Goal: Transaction & Acquisition: Purchase product/service

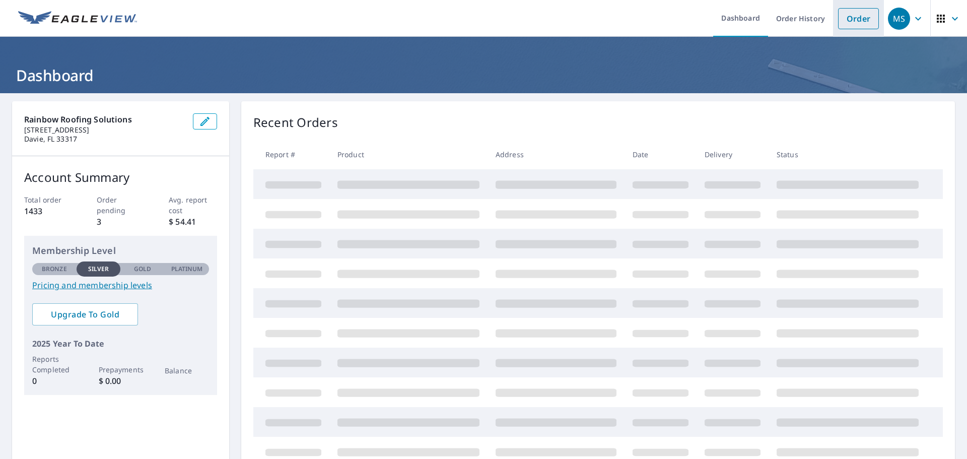
click at [860, 19] on link "Order" at bounding box center [858, 18] width 41 height 21
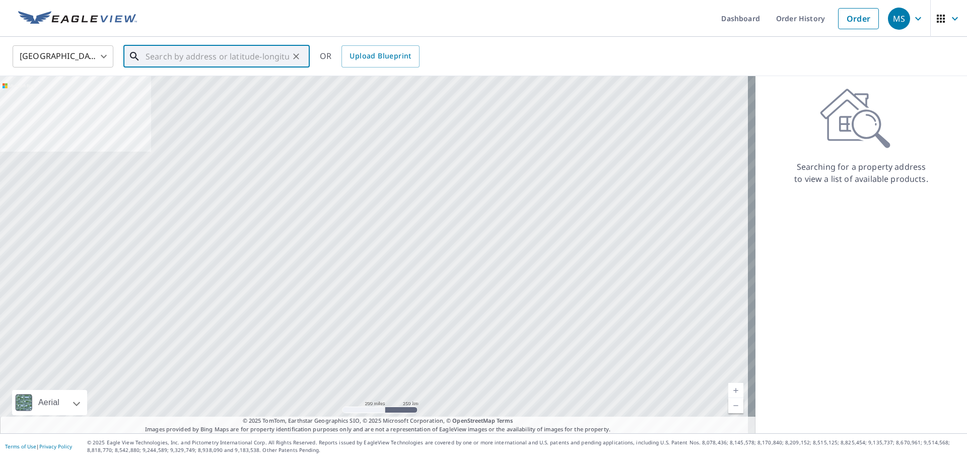
click at [170, 62] on input "text" at bounding box center [218, 56] width 144 height 28
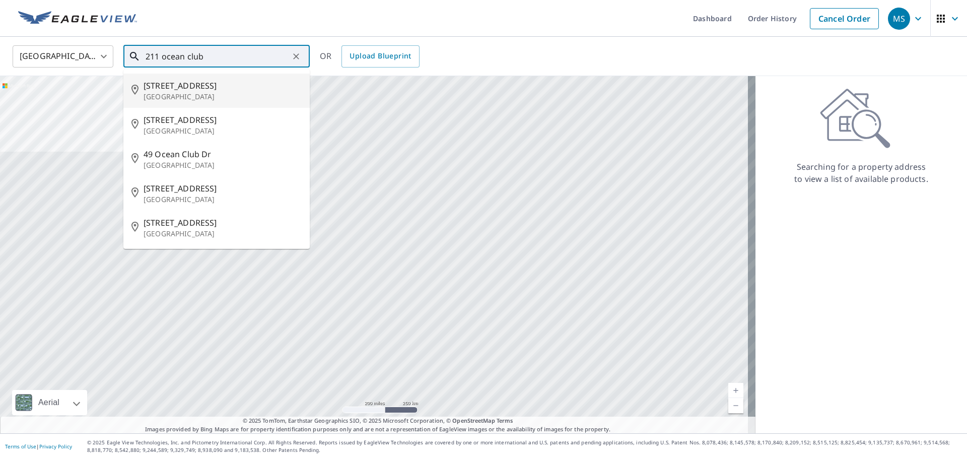
click at [213, 88] on span "[STREET_ADDRESS]" at bounding box center [223, 86] width 158 height 12
type input "[STREET_ADDRESS]"
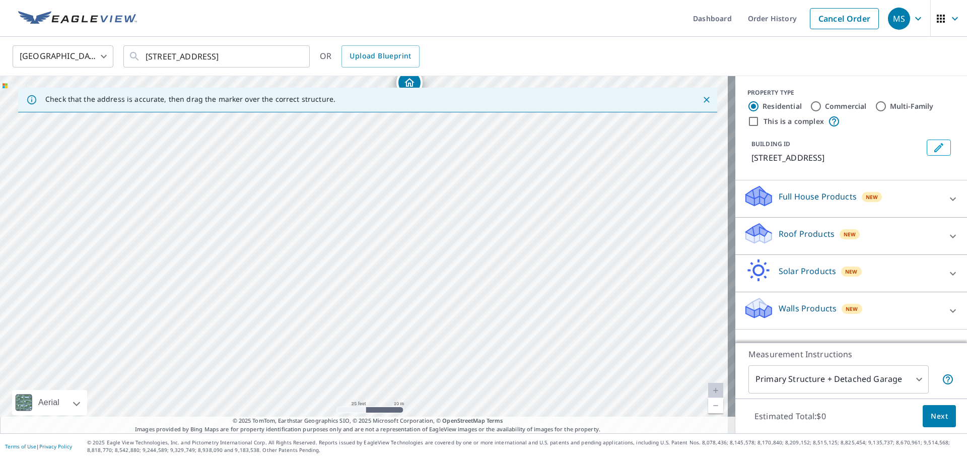
drag, startPoint x: 407, startPoint y: 272, endPoint x: 452, endPoint y: 158, distance: 122.3
click at [452, 158] on div "[STREET_ADDRESS]" at bounding box center [367, 254] width 735 height 357
drag, startPoint x: 436, startPoint y: 148, endPoint x: 443, endPoint y: 276, distance: 128.6
drag, startPoint x: 396, startPoint y: 251, endPoint x: 429, endPoint y: 198, distance: 61.8
click at [429, 198] on div "[STREET_ADDRESS]" at bounding box center [367, 254] width 735 height 357
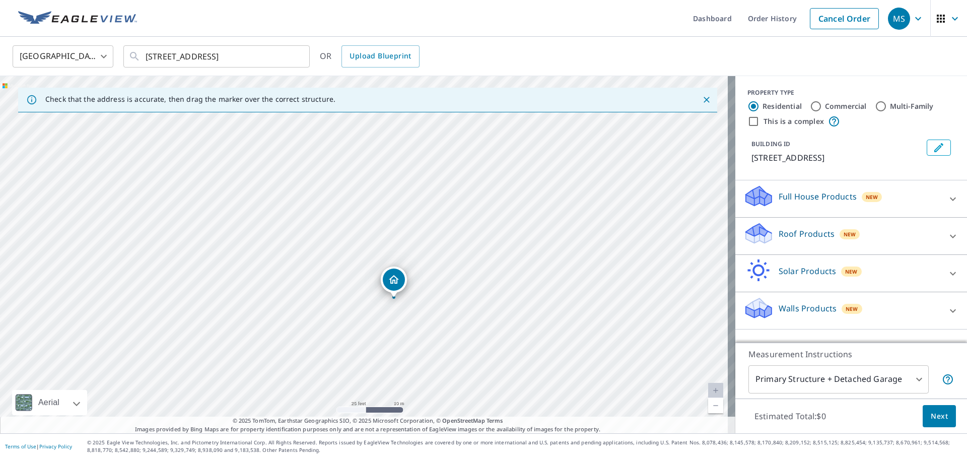
drag, startPoint x: 396, startPoint y: 287, endPoint x: 394, endPoint y: 281, distance: 5.7
drag, startPoint x: 476, startPoint y: 291, endPoint x: 500, endPoint y: 279, distance: 26.6
click at [450, 421] on div "Check that the address is accurate, then drag the marker over the correct struc…" at bounding box center [367, 254] width 735 height 357
drag, startPoint x: 388, startPoint y: 275, endPoint x: 521, endPoint y: 461, distance: 228.1
click at [521, 458] on html "MS MS Dashboard Order History Cancel Order MS [GEOGRAPHIC_DATA] US ​ [STREET_AD…" at bounding box center [483, 268] width 967 height 536
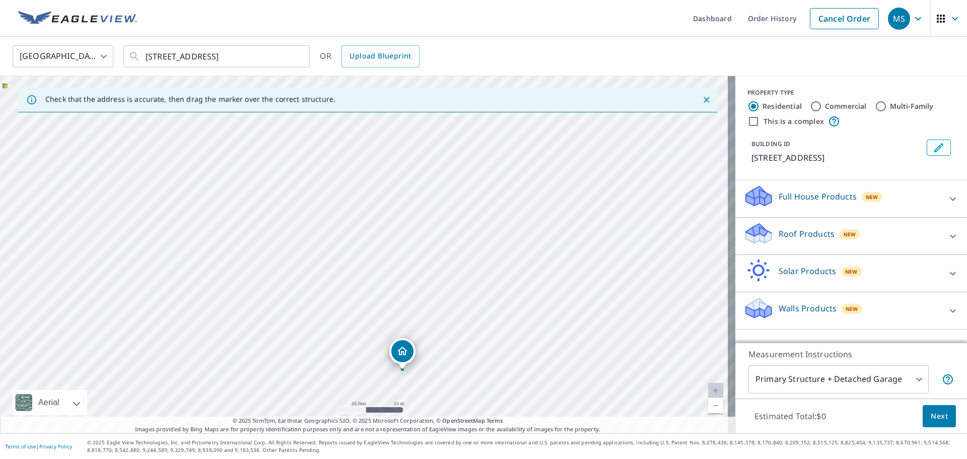
click at [520, 442] on p "© 2025 Eagle View Technologies, Inc. and Pictometry International Corp. All Rig…" at bounding box center [524, 446] width 875 height 15
click at [425, 339] on div "[STREET_ADDRESS]" at bounding box center [367, 254] width 735 height 357
drag, startPoint x: 321, startPoint y: 271, endPoint x: 412, endPoint y: 130, distance: 167.2
drag, startPoint x: 365, startPoint y: 229, endPoint x: 362, endPoint y: 234, distance: 5.9
click at [931, 419] on span "Next" at bounding box center [939, 416] width 17 height 13
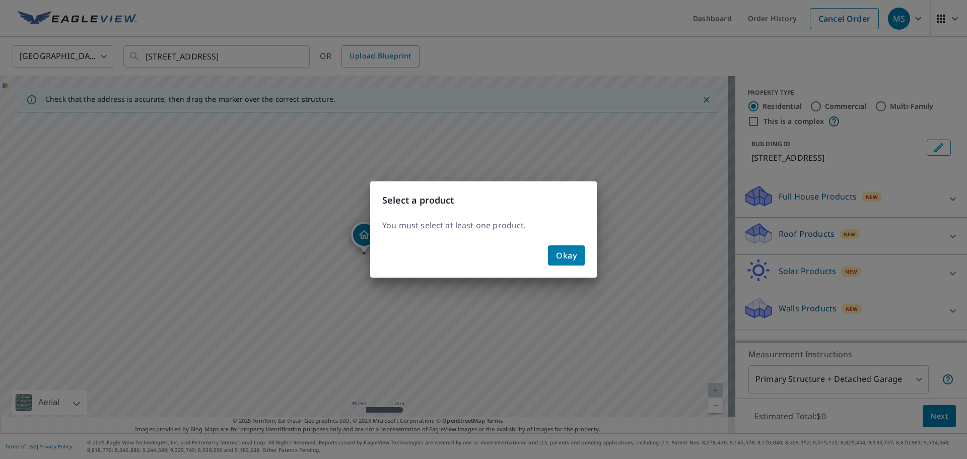
drag, startPoint x: 578, startPoint y: 251, endPoint x: 587, endPoint y: 264, distance: 15.6
click at [579, 252] on button "Okay" at bounding box center [566, 255] width 37 height 20
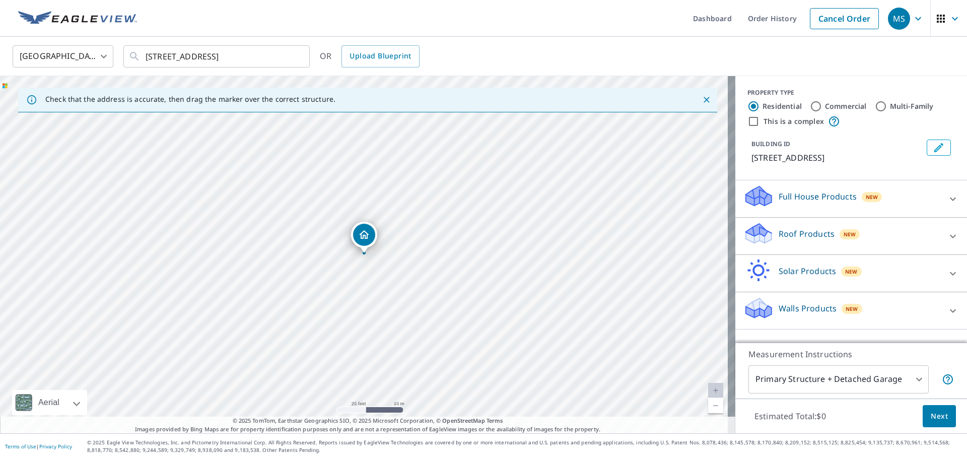
click at [947, 238] on icon at bounding box center [953, 236] width 12 height 12
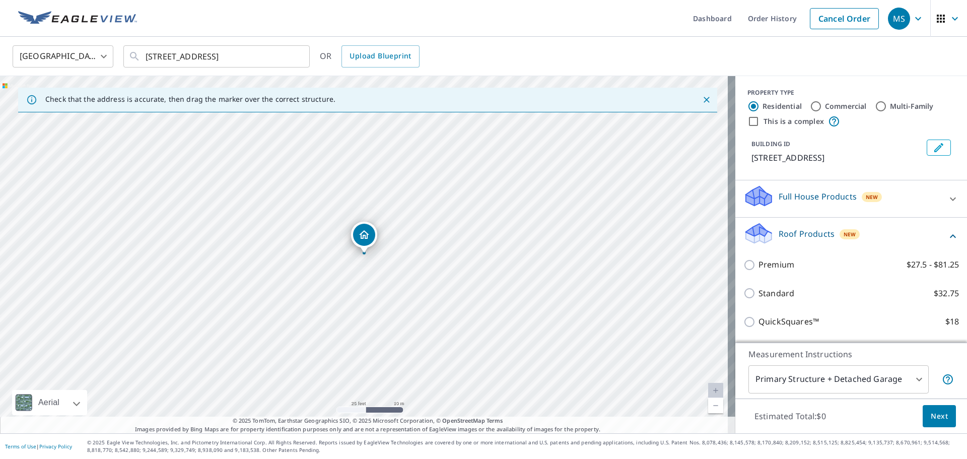
scroll to position [50, 0]
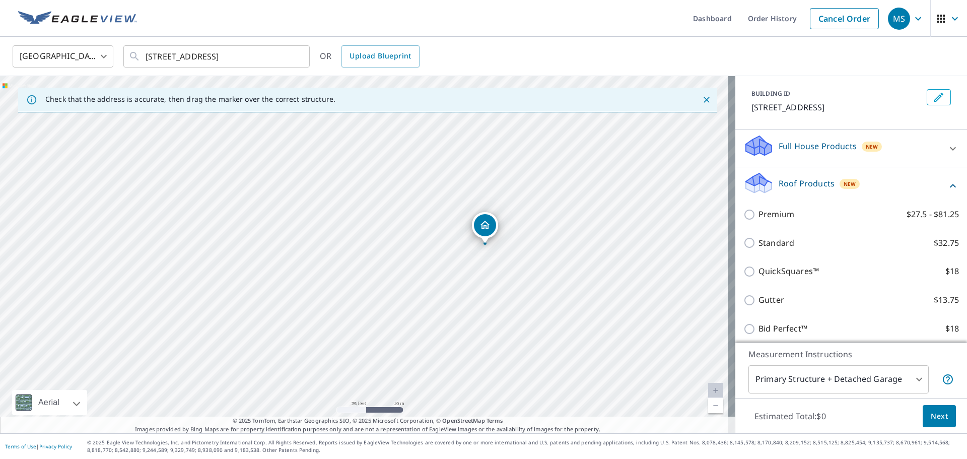
drag, startPoint x: 424, startPoint y: 211, endPoint x: 395, endPoint y: 252, distance: 49.5
click at [395, 252] on div "[STREET_ADDRESS]" at bounding box center [367, 254] width 735 height 357
drag, startPoint x: 483, startPoint y: 229, endPoint x: 351, endPoint y: 372, distance: 194.2
drag, startPoint x: 432, startPoint y: 177, endPoint x: 473, endPoint y: 298, distance: 127.9
click at [473, 298] on div "[STREET_ADDRESS]" at bounding box center [367, 254] width 735 height 357
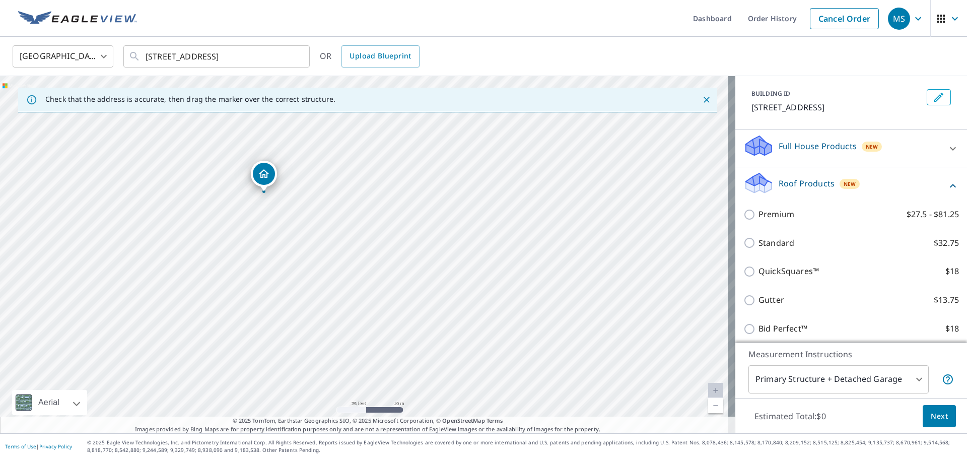
drag, startPoint x: 398, startPoint y: 354, endPoint x: 260, endPoint y: 181, distance: 221.4
drag, startPoint x: 558, startPoint y: 287, endPoint x: 484, endPoint y: 266, distance: 77.3
click at [484, 266] on div "[STREET_ADDRESS]" at bounding box center [367, 254] width 735 height 357
drag, startPoint x: 406, startPoint y: 275, endPoint x: 409, endPoint y: 310, distance: 34.4
click at [420, 318] on div "[STREET_ADDRESS]" at bounding box center [367, 254] width 735 height 357
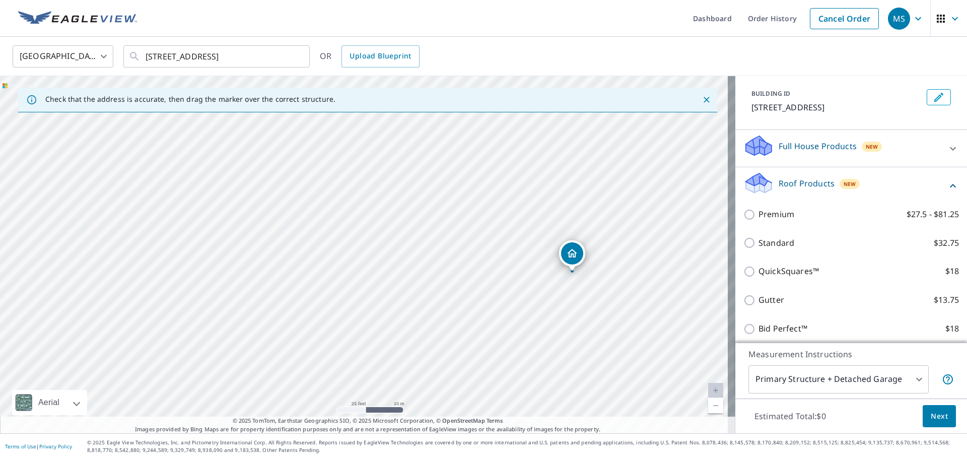
drag, startPoint x: 307, startPoint y: 259, endPoint x: 577, endPoint y: 251, distance: 270.0
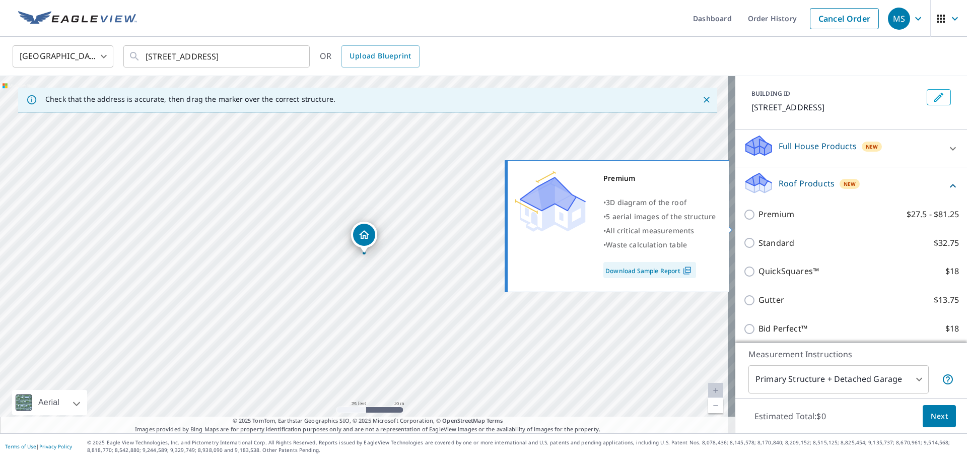
click at [743, 221] on input "Premium $27.5 - $81.25" at bounding box center [750, 214] width 15 height 12
checkbox input "true"
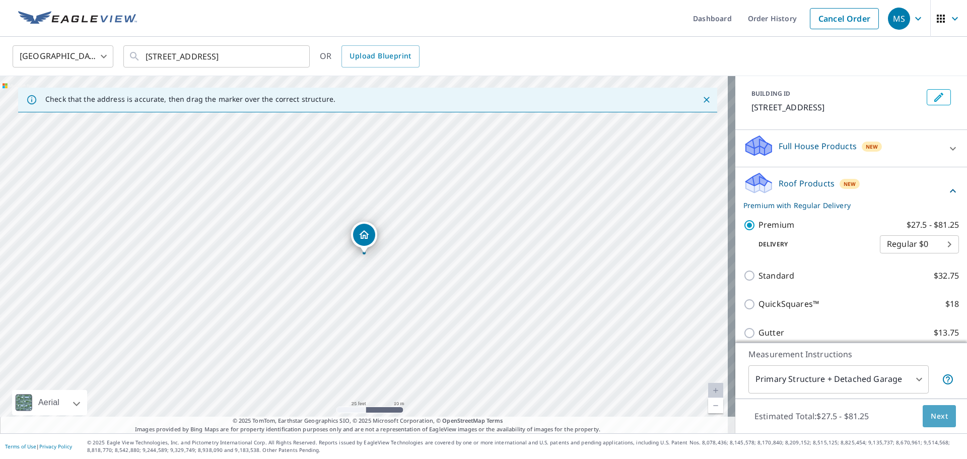
click at [931, 414] on span "Next" at bounding box center [939, 416] width 17 height 13
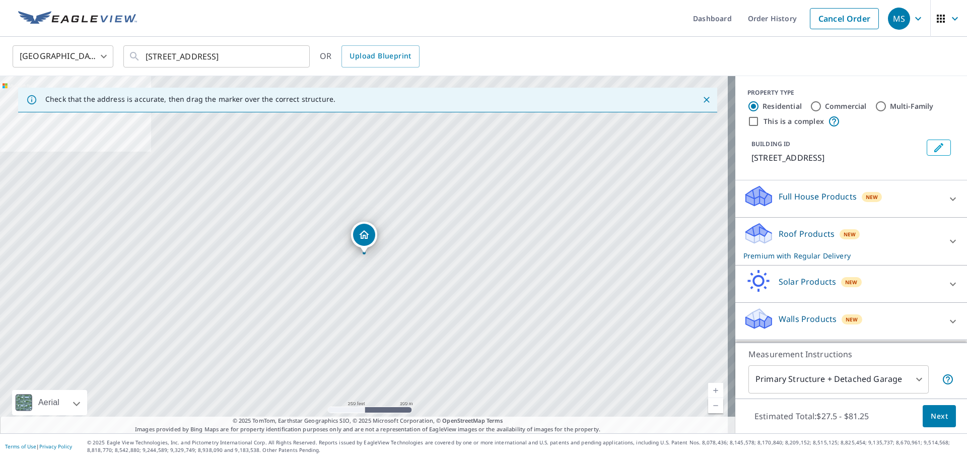
click at [810, 104] on input "Commercial" at bounding box center [816, 106] width 12 height 12
radio input "true"
type input "4"
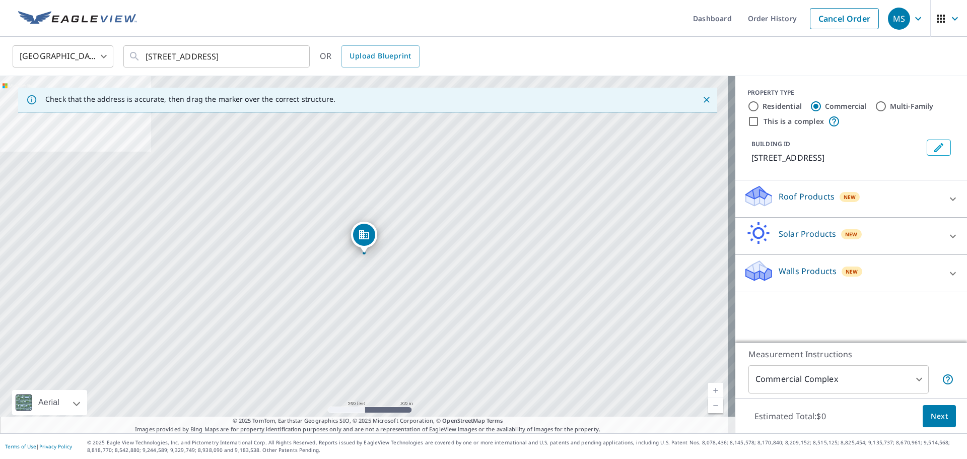
click at [947, 196] on icon at bounding box center [953, 199] width 12 height 12
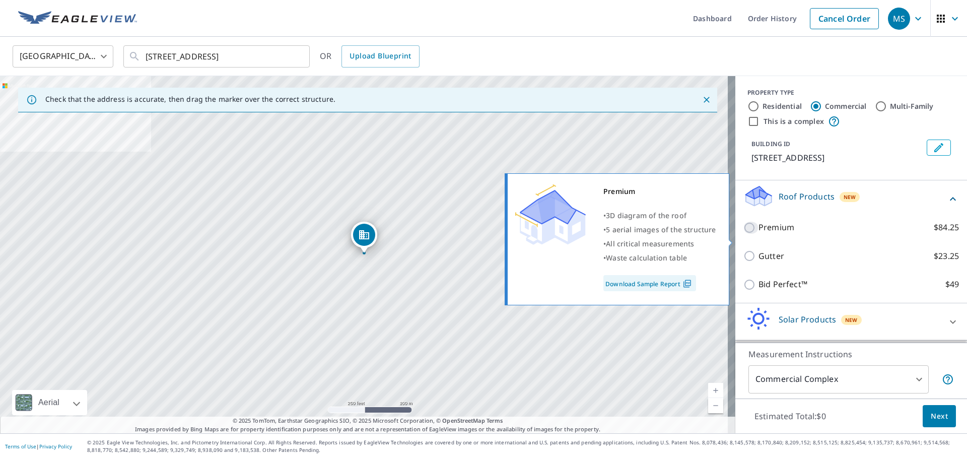
click at [743, 234] on input "Premium $84.25" at bounding box center [750, 228] width 15 height 12
checkbox input "true"
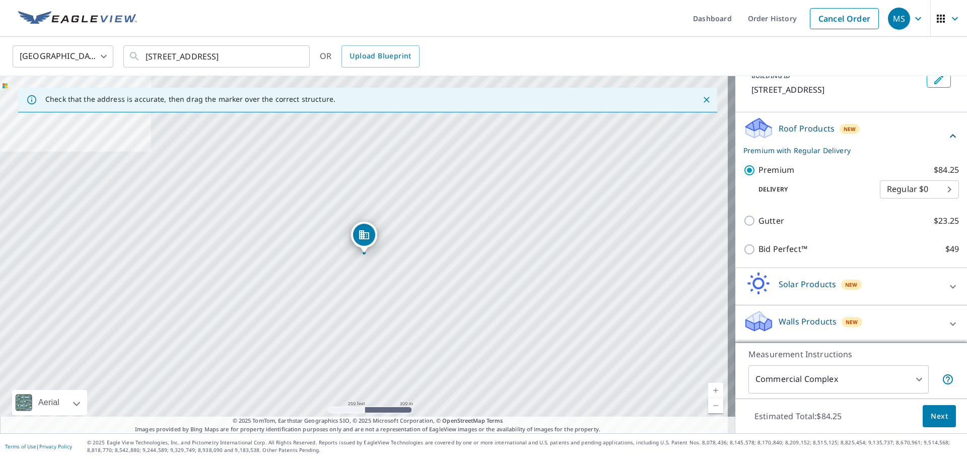
scroll to position [80, 0]
click at [895, 185] on body "MS MS Dashboard Order History Cancel Order MS [GEOGRAPHIC_DATA] US ​ [STREET_AD…" at bounding box center [483, 268] width 967 height 536
click at [892, 190] on li "Regular $0" at bounding box center [904, 189] width 79 height 18
click at [931, 418] on span "Next" at bounding box center [939, 416] width 17 height 13
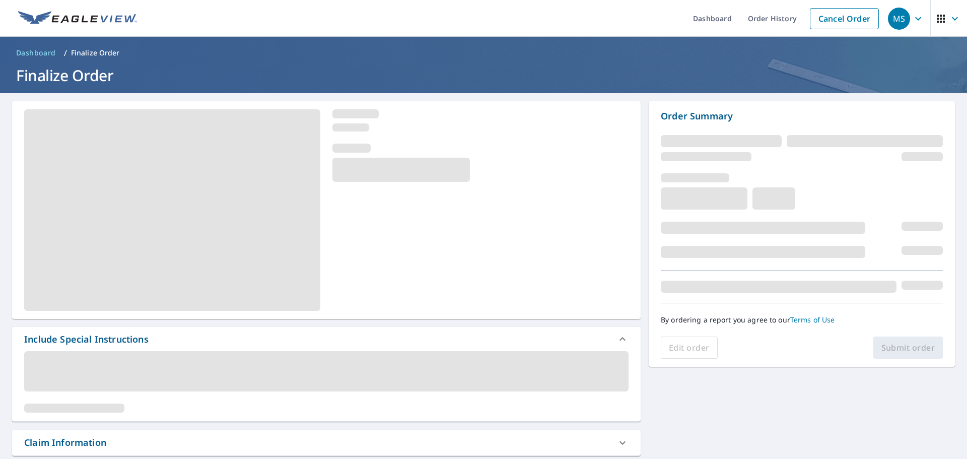
drag, startPoint x: 545, startPoint y: 257, endPoint x: 539, endPoint y: 257, distance: 6.1
click at [543, 257] on div at bounding box center [326, 210] width 628 height 218
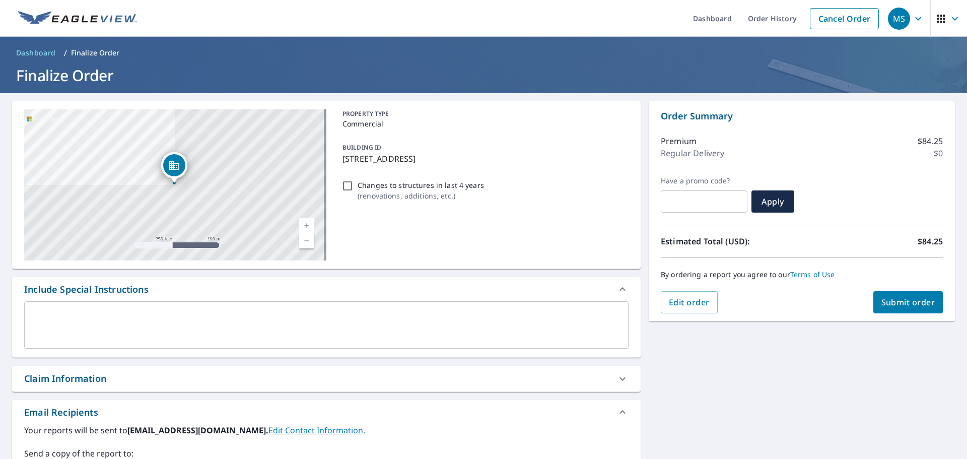
click at [907, 298] on span "Submit order" at bounding box center [908, 302] width 54 height 11
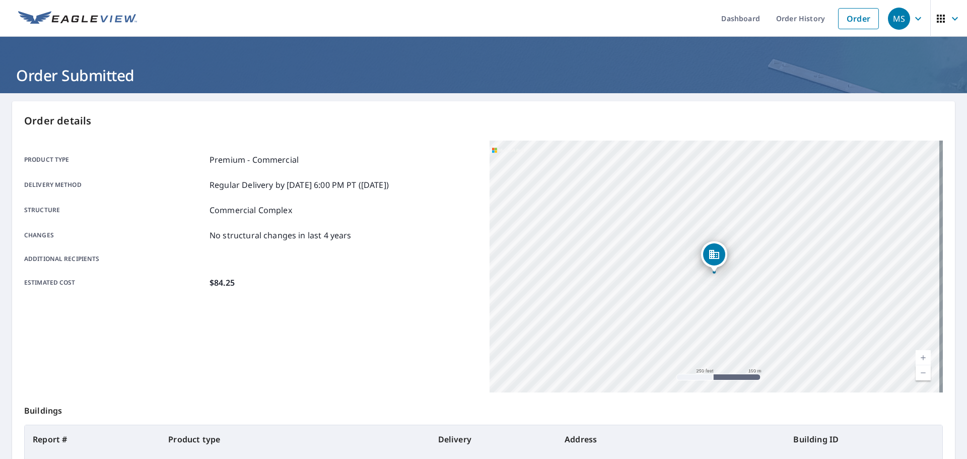
click at [903, 23] on span "MS" at bounding box center [907, 19] width 38 height 24
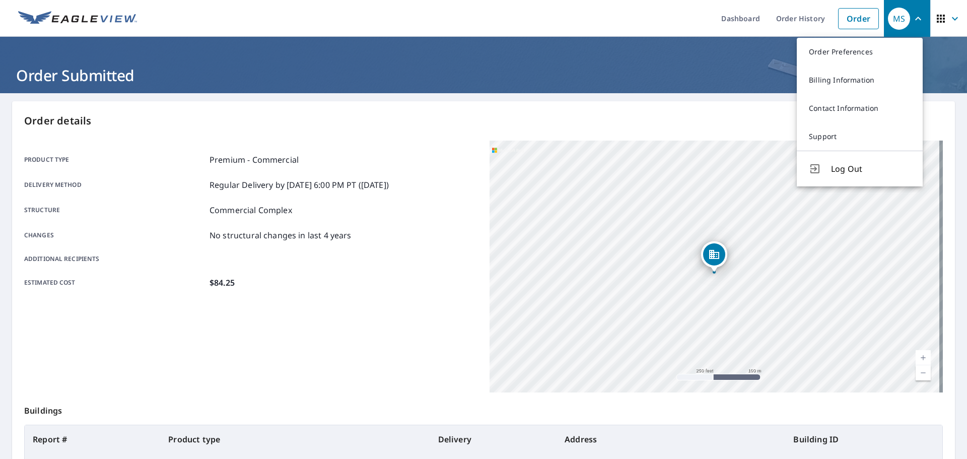
click at [436, 123] on p "Order details" at bounding box center [483, 120] width 918 height 15
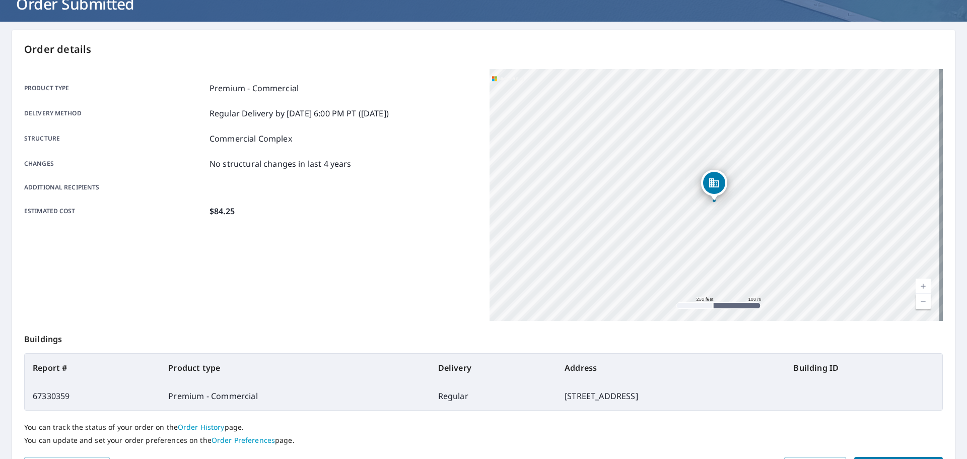
scroll to position [134, 0]
